Goal: Transaction & Acquisition: Purchase product/service

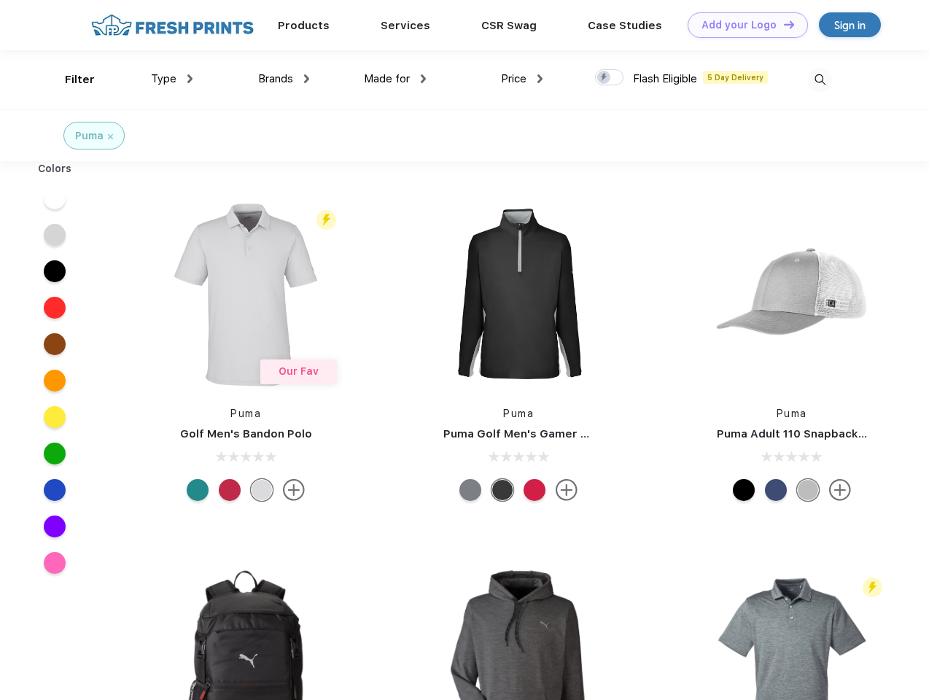
click at [742, 25] on link "Add your Logo Design Tool" at bounding box center [748, 25] width 120 height 26
click at [0, 0] on div "Design Tool" at bounding box center [0, 0] width 0 height 0
click at [782, 24] on link "Add your Logo Design Tool" at bounding box center [748, 25] width 120 height 26
click at [70, 79] on div "Filter" at bounding box center [80, 79] width 30 height 17
click at [172, 79] on span "Type" at bounding box center [164, 78] width 26 height 13
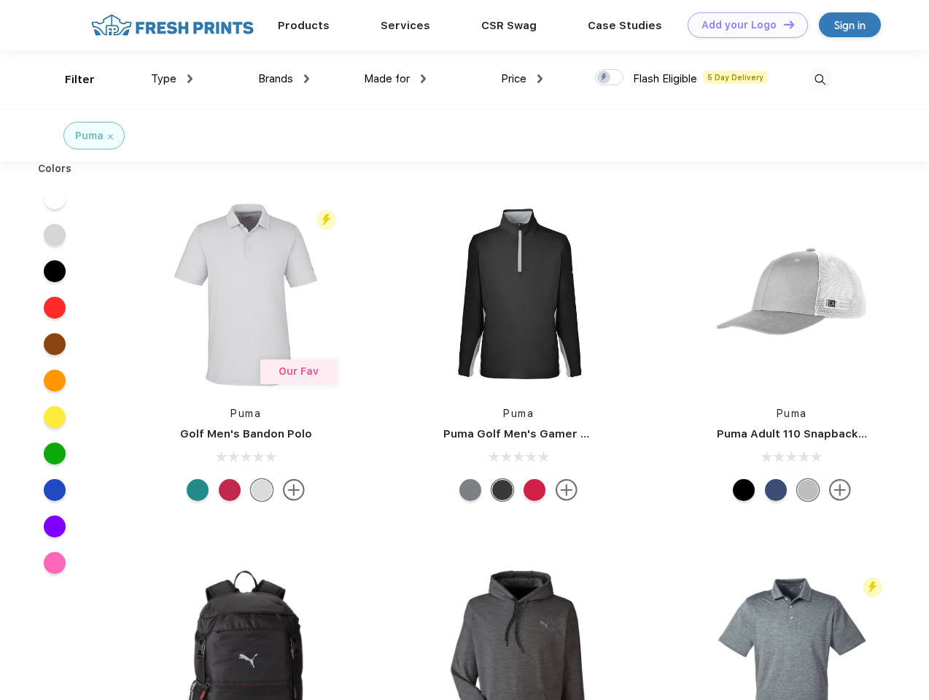
click at [284, 79] on span "Brands" at bounding box center [275, 78] width 35 height 13
click at [395, 79] on span "Made for" at bounding box center [387, 78] width 46 height 13
click at [522, 79] on span "Price" at bounding box center [514, 78] width 26 height 13
click at [610, 78] on div at bounding box center [609, 77] width 28 height 16
click at [604, 78] on input "checkbox" at bounding box center [599, 73] width 9 height 9
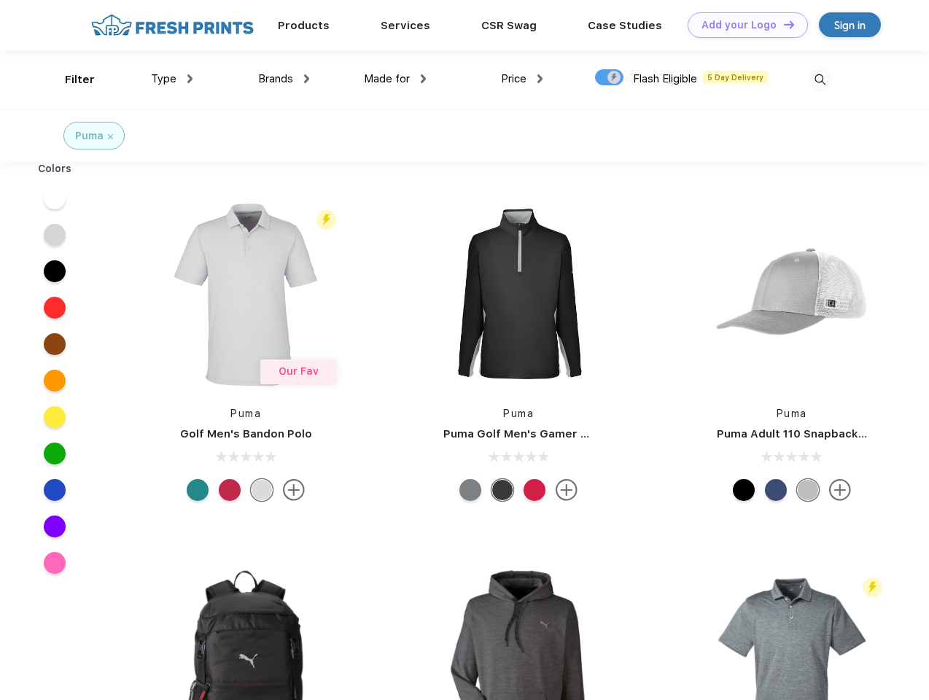
click at [820, 79] on img at bounding box center [820, 80] width 24 height 24
